Goal: Task Accomplishment & Management: Manage account settings

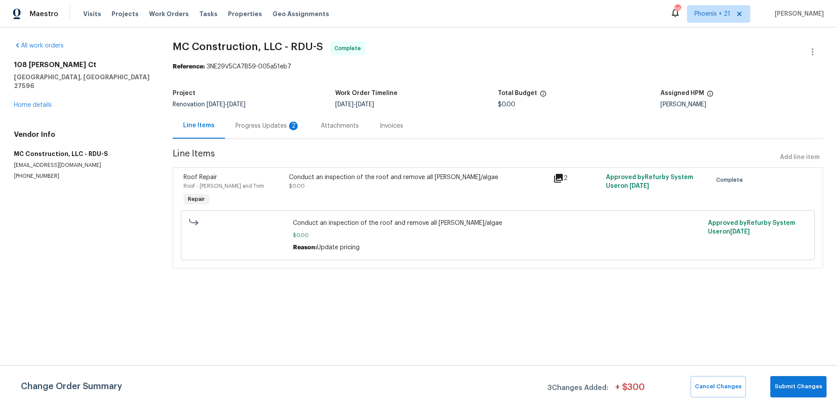
click at [272, 122] on div "Progress Updates 2" at bounding box center [267, 126] width 64 height 9
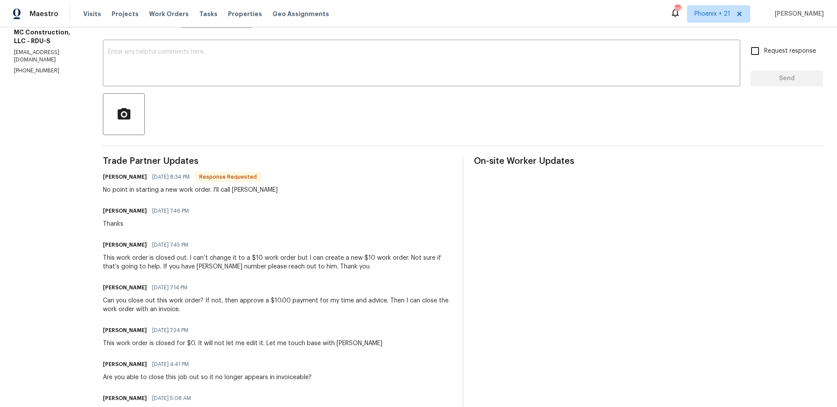
scroll to position [136, 0]
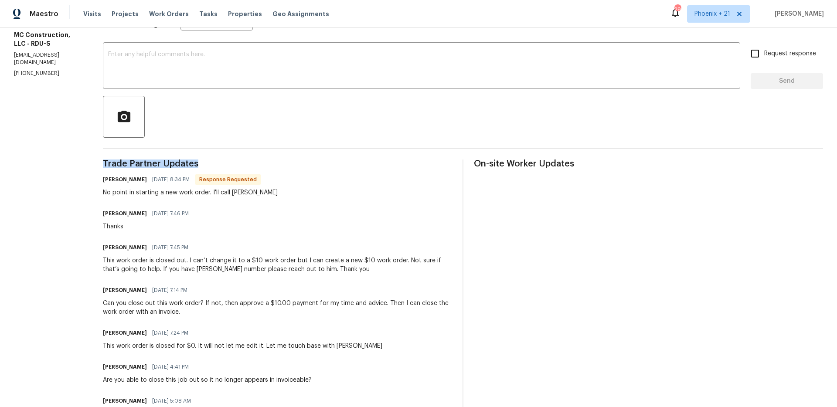
drag, startPoint x: 209, startPoint y: 166, endPoint x: 89, endPoint y: 164, distance: 119.9
click at [89, 164] on div "All work orders [STREET_ADDRESS][PERSON_NAME] Home details Vendor Info MC Const…" at bounding box center [418, 372] width 837 height 962
copy span "Trade Partner Updates"
drag, startPoint x: 209, startPoint y: 163, endPoint x: 197, endPoint y: 158, distance: 13.3
click at [209, 163] on span "Trade Partner Updates" at bounding box center [277, 163] width 349 height 9
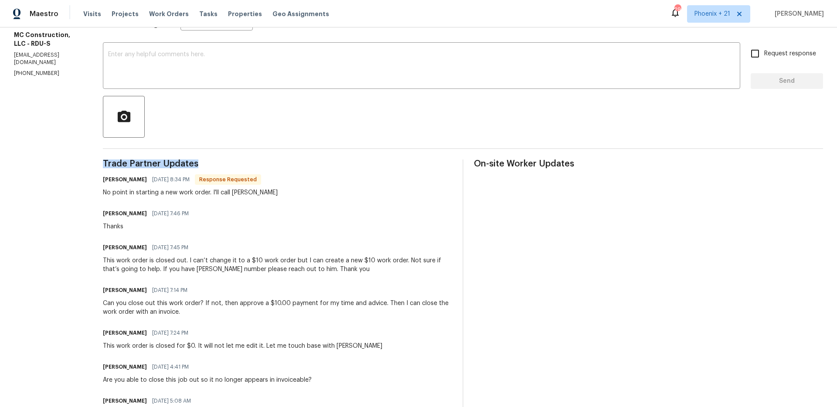
drag, startPoint x: 203, startPoint y: 162, endPoint x: 91, endPoint y: 162, distance: 112.0
click at [91, 162] on div "All work orders [STREET_ADDRESS][PERSON_NAME] Home details Vendor Info MC Const…" at bounding box center [418, 372] width 837 height 962
copy span "Trade Partner Updates"
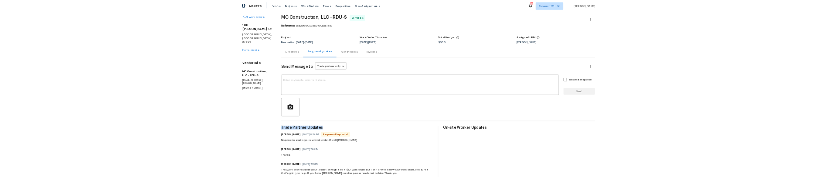
scroll to position [0, 0]
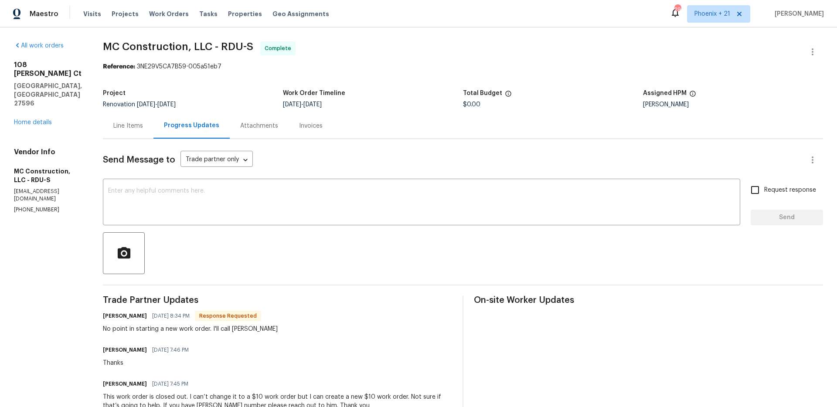
click at [134, 129] on div "Line Items" at bounding box center [128, 126] width 30 height 9
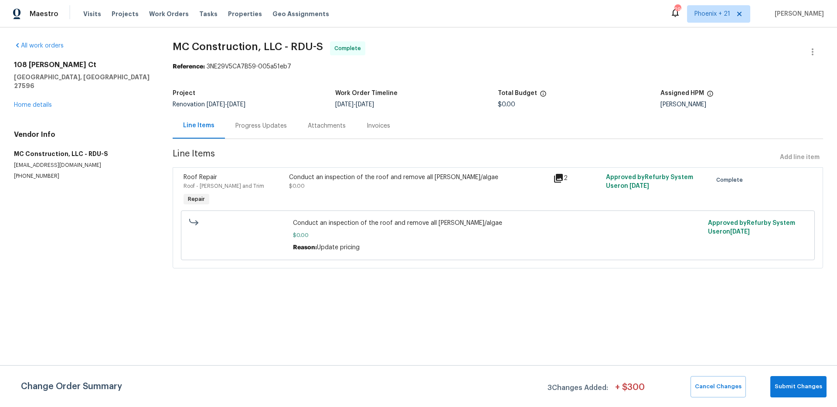
click at [277, 127] on div "Progress Updates" at bounding box center [260, 126] width 51 height 9
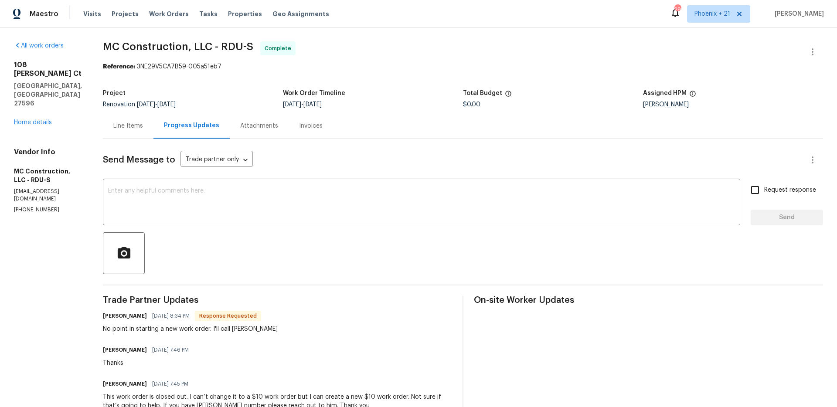
click at [299, 128] on div "Invoices" at bounding box center [311, 126] width 24 height 9
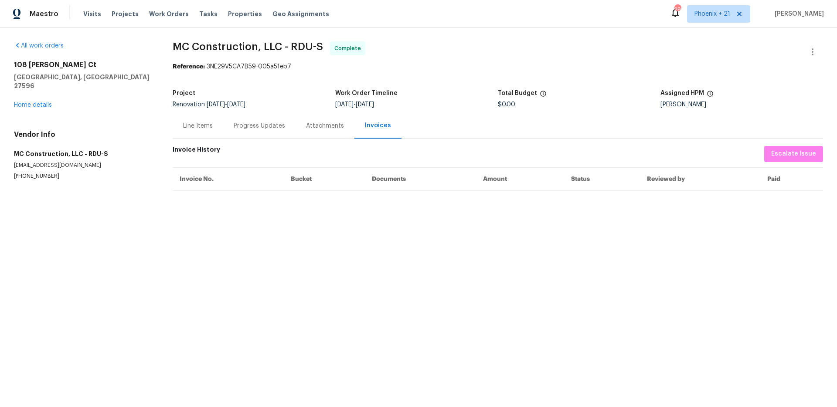
click at [190, 126] on div "Line Items" at bounding box center [198, 126] width 30 height 9
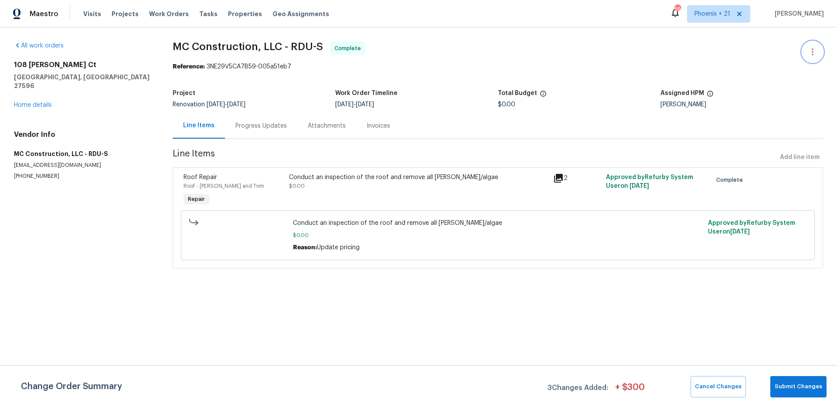
click at [810, 50] on icon "button" at bounding box center [812, 52] width 10 height 10
click at [448, 34] on div at bounding box center [418, 203] width 837 height 407
click at [815, 55] on button "button" at bounding box center [812, 51] width 21 height 21
click at [758, 96] on ul "Edit Add Trip Charge View In Trade Partner Portal Delete" at bounding box center [784, 73] width 94 height 64
click at [755, 95] on ul "Edit Add Trip Charge View In Trade Partner Portal Delete" at bounding box center [784, 73] width 94 height 64
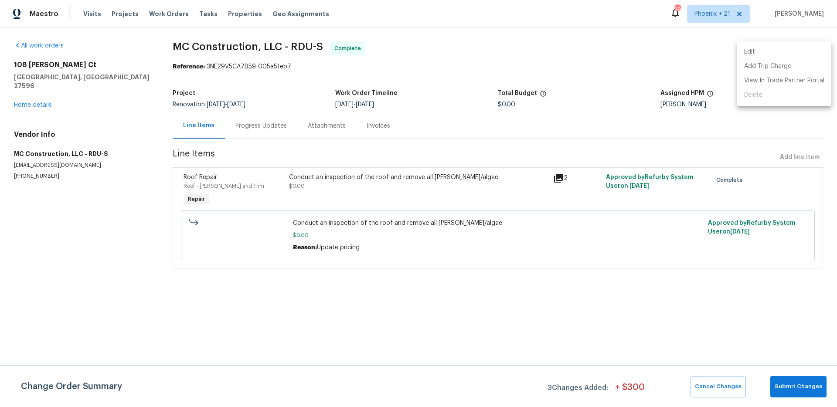
click at [755, 95] on ul "Edit Add Trip Charge View In Trade Partner Portal Delete" at bounding box center [784, 73] width 94 height 64
click at [566, 38] on div at bounding box center [418, 203] width 837 height 407
click at [811, 51] on icon "button" at bounding box center [812, 51] width 2 height 7
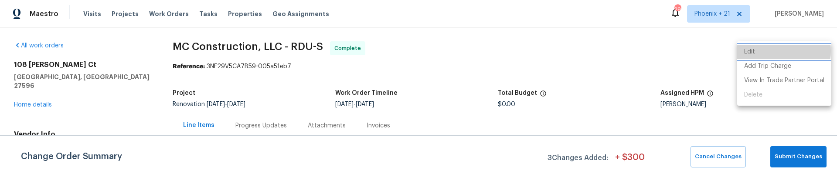
click at [761, 51] on li "Edit" at bounding box center [784, 52] width 94 height 14
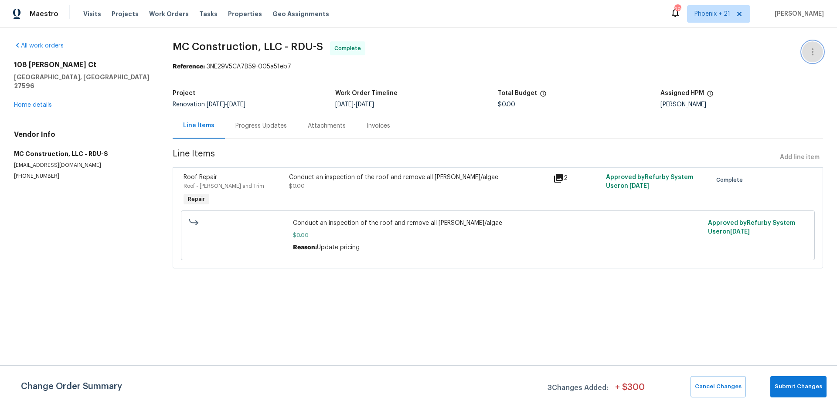
click at [807, 54] on icon "button" at bounding box center [812, 52] width 10 height 10
click at [263, 119] on div at bounding box center [418, 203] width 837 height 407
click at [254, 123] on div "Progress Updates" at bounding box center [260, 126] width 51 height 9
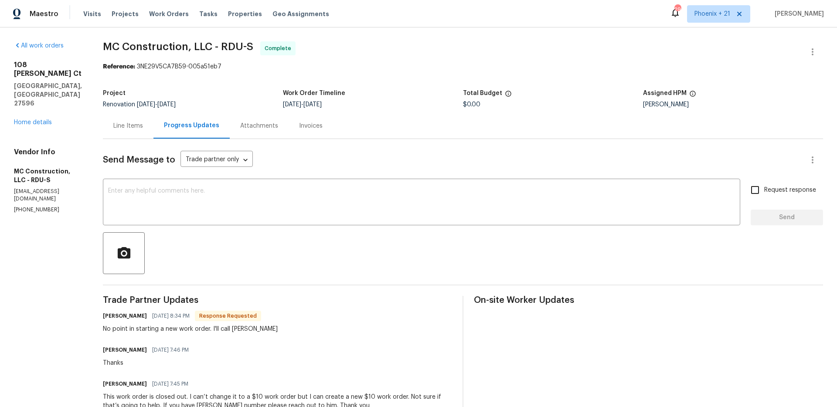
click at [257, 126] on div "Attachments" at bounding box center [259, 126] width 38 height 9
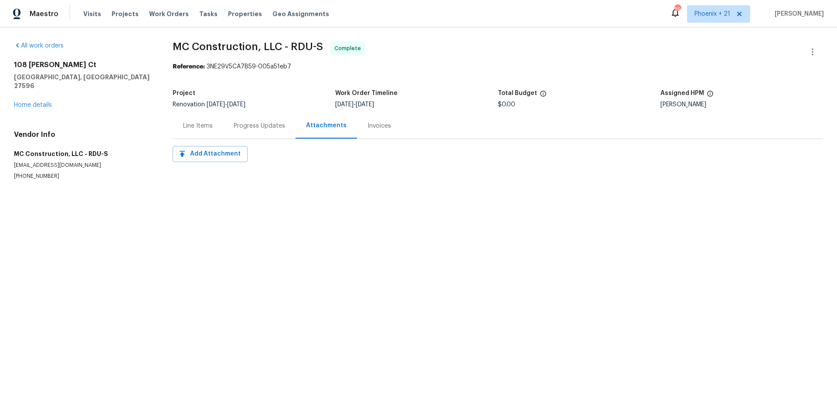
drag, startPoint x: 373, startPoint y: 129, endPoint x: 298, endPoint y: 130, distance: 75.0
click at [373, 129] on div "Invoices" at bounding box center [379, 126] width 24 height 9
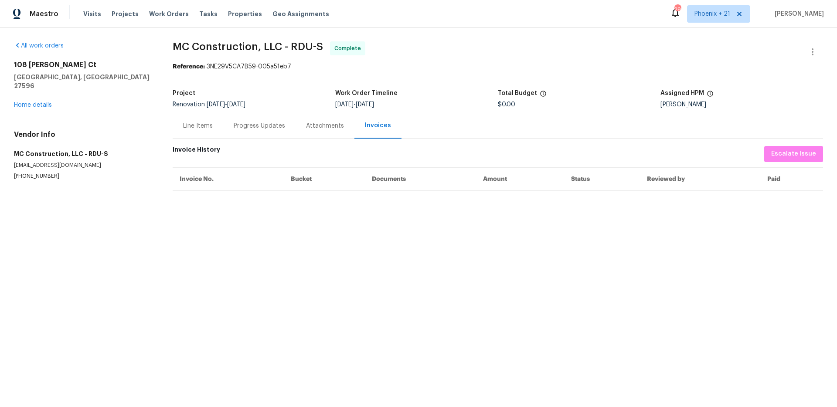
click at [207, 122] on div "Line Items" at bounding box center [198, 126] width 30 height 9
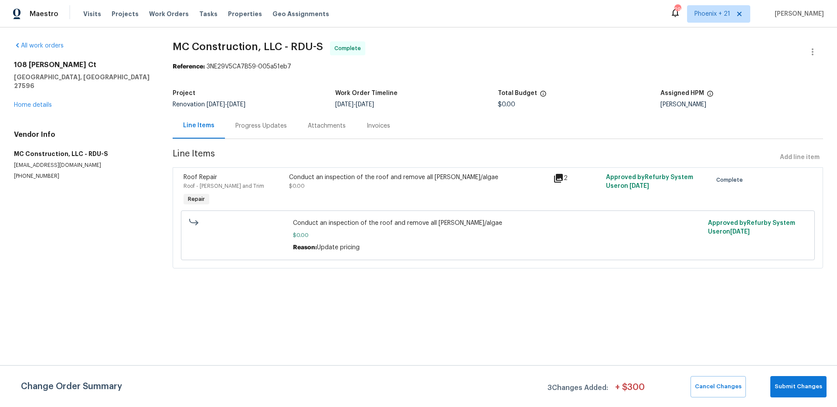
click at [221, 64] on div "Reference: 3NE29V5CA7B59-005a51eb7" at bounding box center [498, 66] width 650 height 9
copy div "3NE29V5CA7B59"
click at [258, 85] on div "Project Renovation [DATE] - [DATE] Work Order Timeline [DATE] - [DATE] Total Bu…" at bounding box center [498, 99] width 650 height 28
drag, startPoint x: 208, startPoint y: 65, endPoint x: 307, endPoint y: 68, distance: 99.4
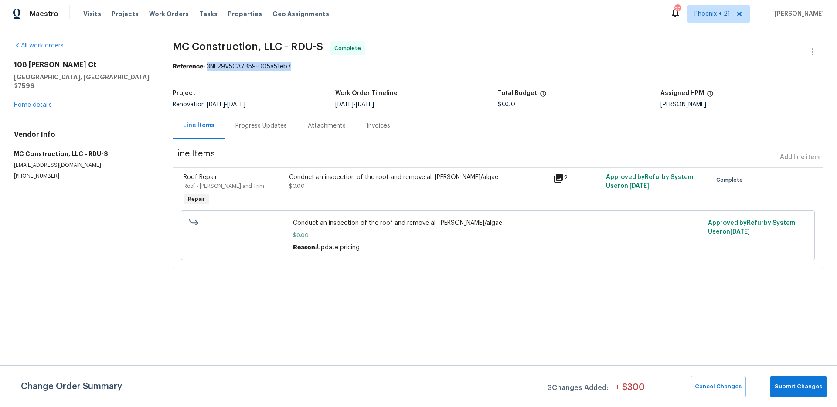
click at [307, 68] on div "Reference: 3NE29V5CA7B59-005a51eb7" at bounding box center [498, 66] width 650 height 9
copy div "3NE29V5CA7B59-005a51eb7"
click at [809, 53] on icon "button" at bounding box center [812, 52] width 10 height 10
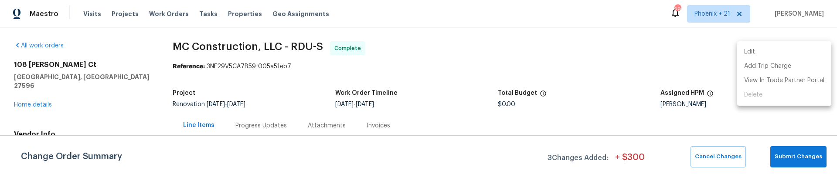
click at [759, 95] on ul "Edit Add Trip Charge View In Trade Partner Portal Delete" at bounding box center [784, 73] width 94 height 64
click at [756, 96] on ul "Edit Add Trip Charge View In Trade Partner Portal Delete" at bounding box center [784, 73] width 94 height 64
click at [749, 131] on div at bounding box center [418, 88] width 837 height 177
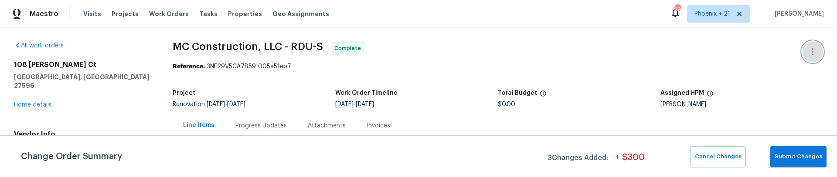
click at [807, 48] on icon "button" at bounding box center [812, 52] width 10 height 10
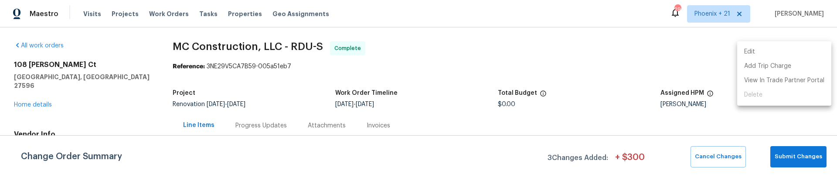
click at [751, 98] on ul "Edit Add Trip Charge View In Trade Partner Portal Delete" at bounding box center [784, 73] width 94 height 64
click at [752, 95] on ul "Edit Add Trip Charge View In Trade Partner Portal Delete" at bounding box center [784, 73] width 94 height 64
click at [540, 44] on div at bounding box center [418, 88] width 837 height 177
